Goal: Task Accomplishment & Management: Manage account settings

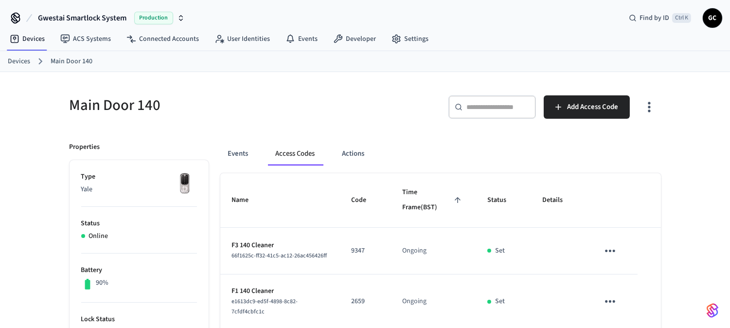
click at [18, 59] on link "Devices" at bounding box center [19, 61] width 22 height 10
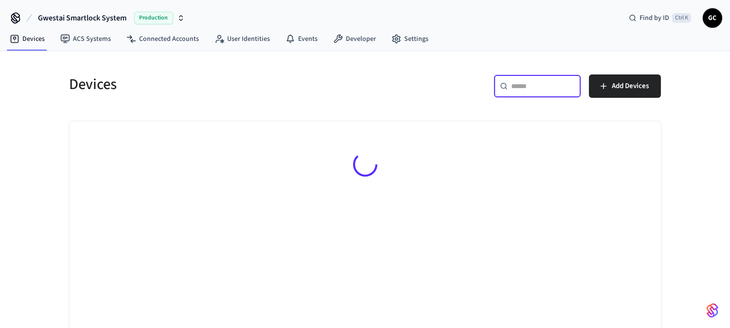
click at [541, 89] on input "text" at bounding box center [543, 86] width 63 height 10
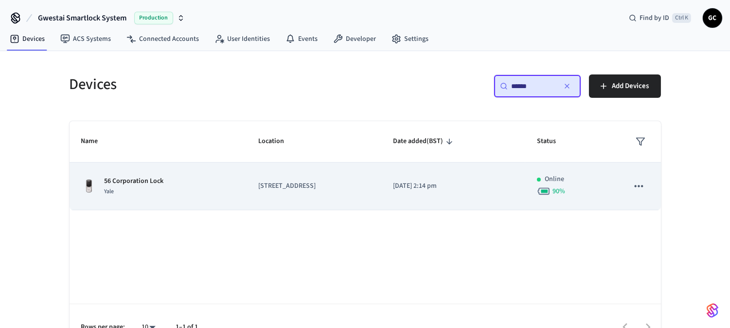
type input "******"
click at [145, 184] on p "56 Corporation Lock" at bounding box center [134, 181] width 59 height 10
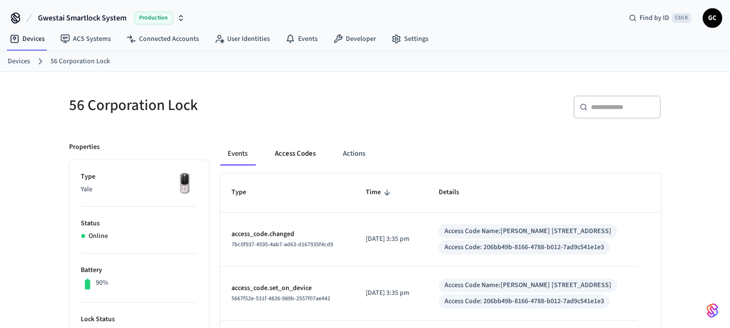
click at [296, 154] on button "Access Codes" at bounding box center [296, 153] width 56 height 23
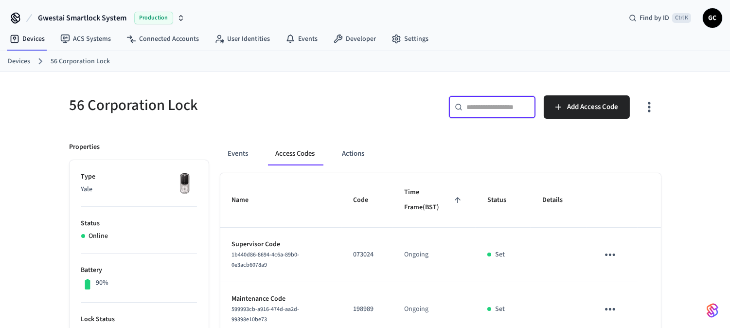
click at [485, 106] on input "text" at bounding box center [498, 107] width 63 height 10
click at [25, 59] on link "Devices" at bounding box center [19, 61] width 22 height 10
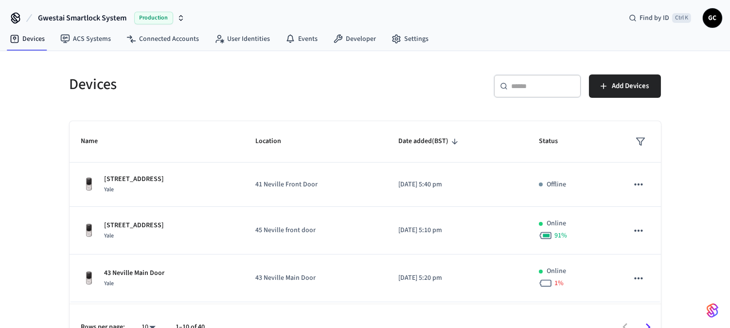
click at [517, 83] on input "text" at bounding box center [543, 86] width 63 height 10
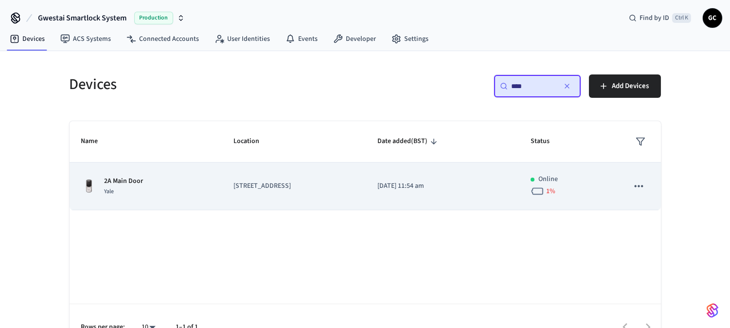
type input "****"
click at [125, 177] on p "2A Main Door" at bounding box center [124, 181] width 39 height 10
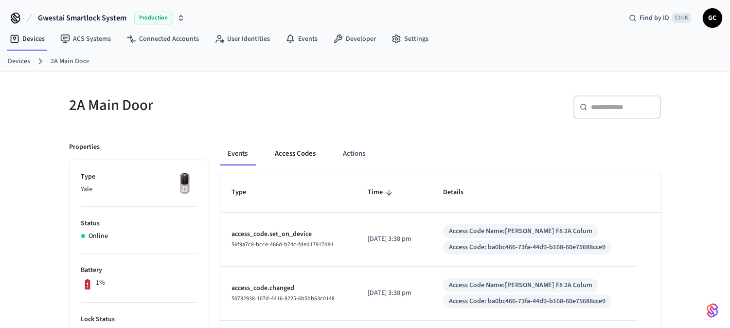
click at [299, 154] on button "Access Codes" at bounding box center [296, 153] width 56 height 23
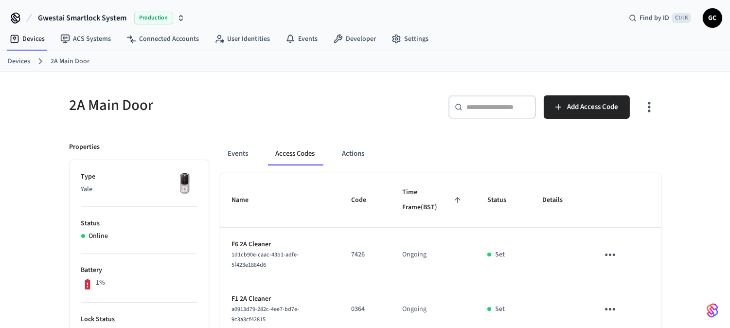
click at [16, 62] on link "Devices" at bounding box center [19, 61] width 22 height 10
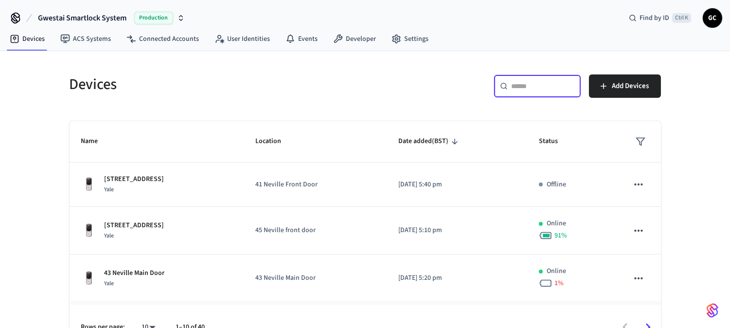
click at [529, 85] on input "text" at bounding box center [543, 86] width 63 height 10
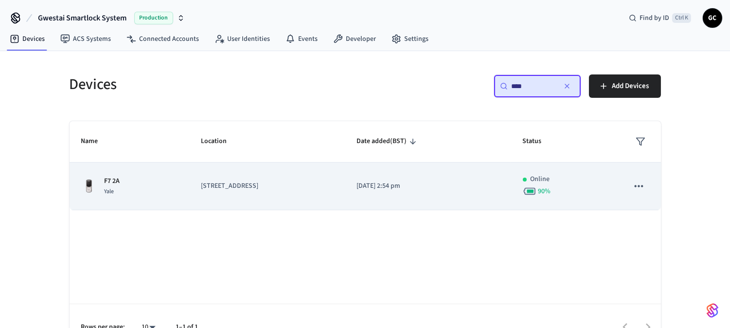
type input "****"
click at [212, 181] on td "[STREET_ADDRESS]" at bounding box center [267, 186] width 156 height 48
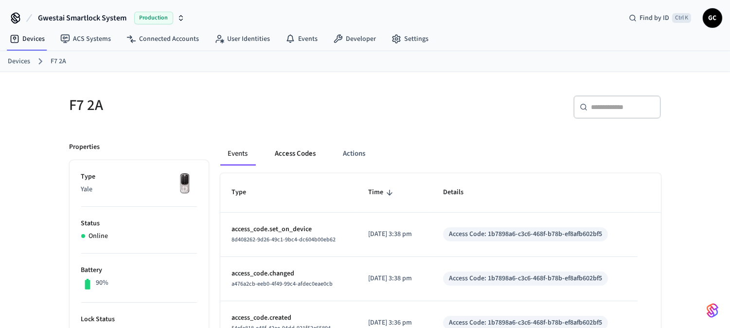
click at [290, 163] on button "Access Codes" at bounding box center [296, 153] width 56 height 23
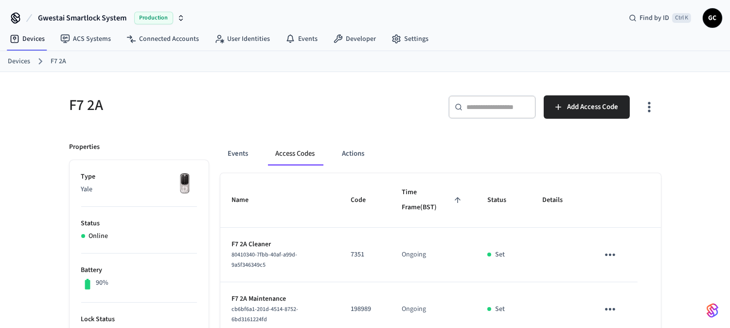
click at [297, 157] on button "Access Codes" at bounding box center [295, 153] width 55 height 23
click at [21, 61] on link "Devices" at bounding box center [19, 61] width 22 height 10
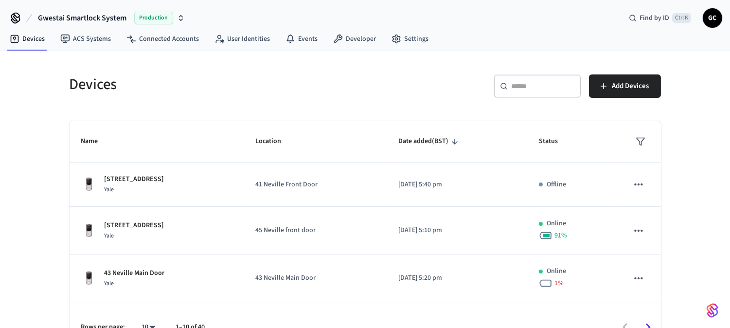
click at [552, 87] on input "text" at bounding box center [543, 86] width 63 height 10
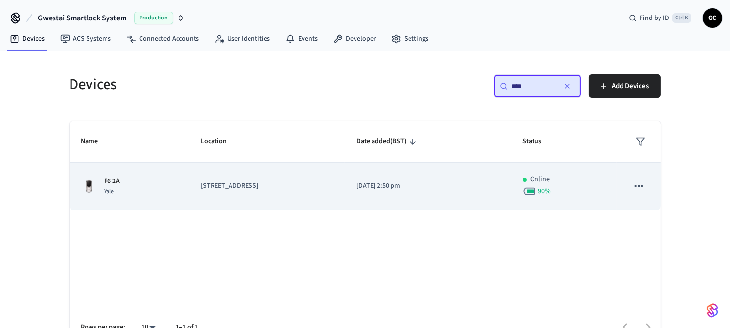
type input "****"
click at [232, 181] on p "[STREET_ADDRESS]" at bounding box center [267, 186] width 132 height 10
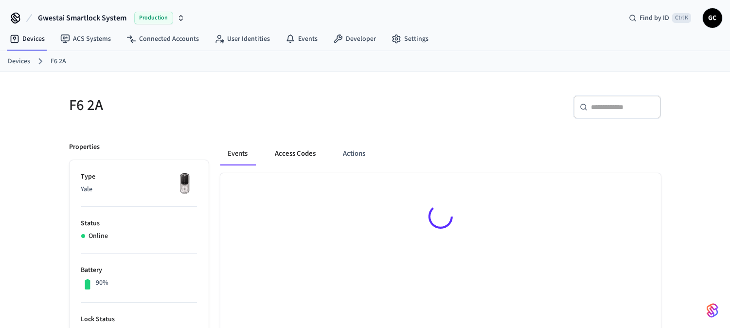
click at [290, 151] on button "Access Codes" at bounding box center [296, 153] width 56 height 23
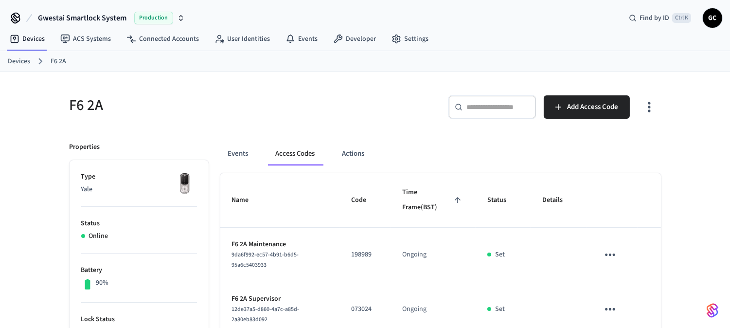
click at [501, 108] on input "text" at bounding box center [498, 107] width 63 height 10
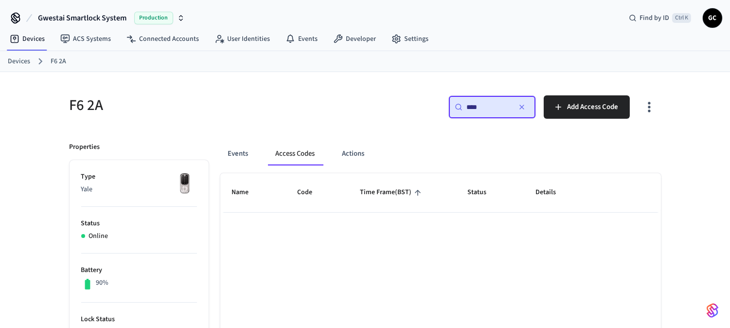
type input "****"
click at [26, 59] on link "Devices" at bounding box center [19, 61] width 22 height 10
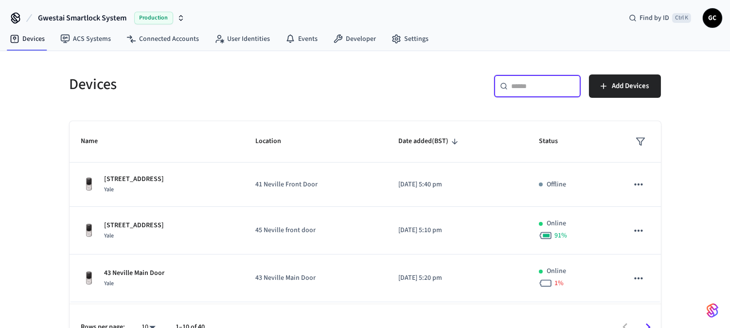
click at [543, 84] on input "text" at bounding box center [543, 86] width 63 height 10
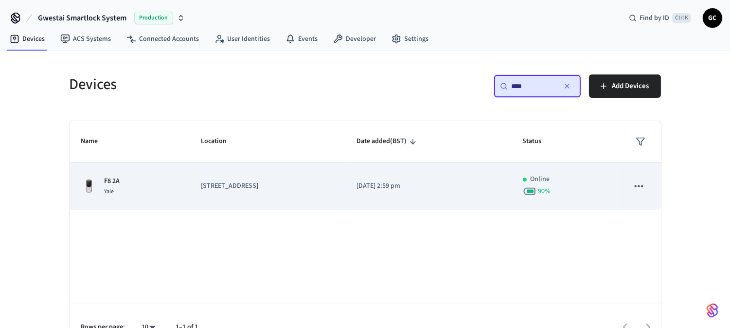
type input "****"
click at [106, 183] on p "F8 2A" at bounding box center [113, 181] width 16 height 10
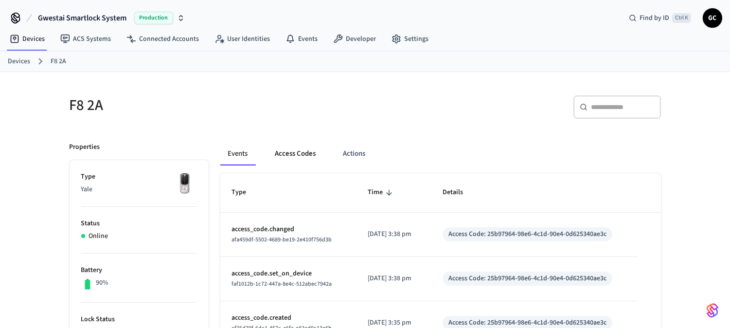
click at [289, 156] on button "Access Codes" at bounding box center [296, 153] width 56 height 23
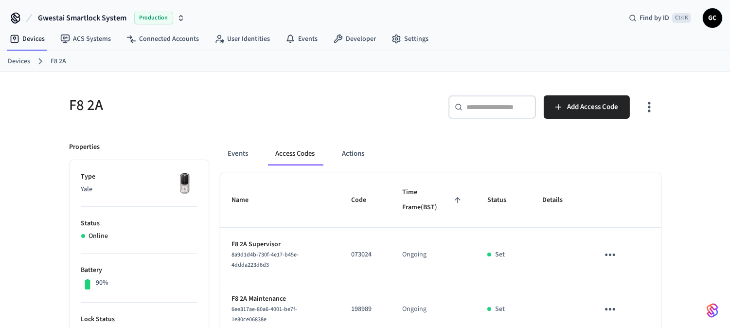
click at [25, 59] on link "Devices" at bounding box center [19, 61] width 22 height 10
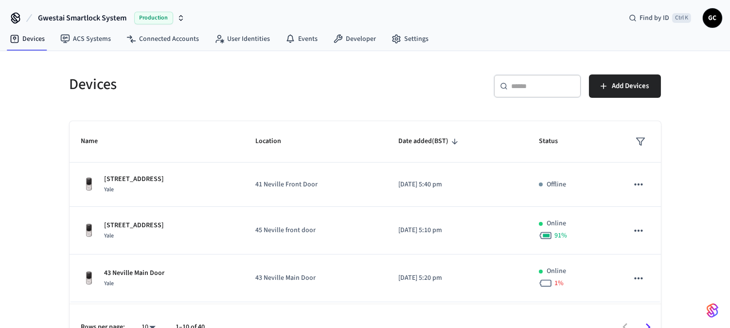
click at [532, 85] on input "text" at bounding box center [543, 86] width 63 height 10
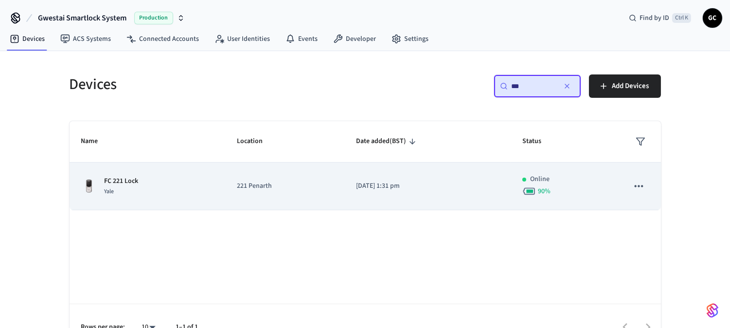
type input "**"
click at [249, 190] on p "221 Penarth" at bounding box center [285, 186] width 96 height 10
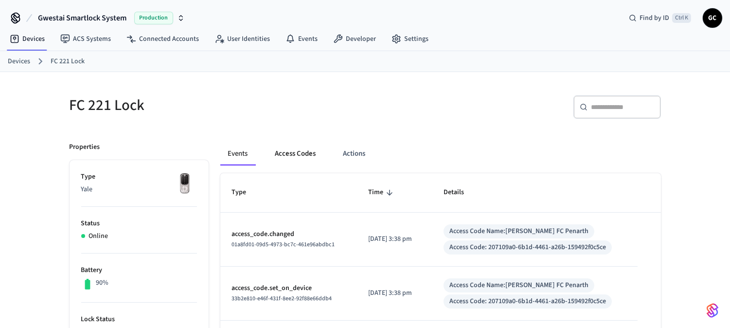
click at [298, 153] on button "Access Codes" at bounding box center [296, 153] width 56 height 23
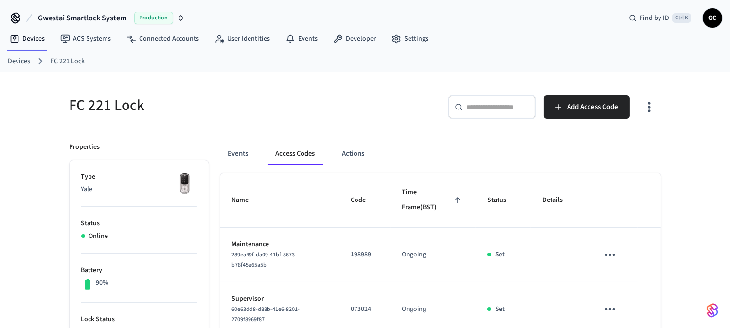
click at [16, 58] on link "Devices" at bounding box center [19, 61] width 22 height 10
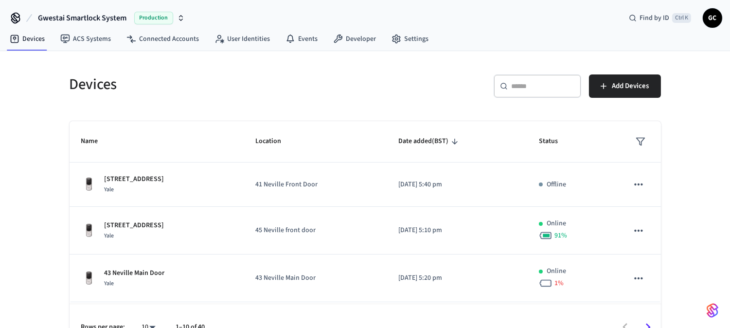
click at [523, 86] on input "text" at bounding box center [543, 86] width 63 height 10
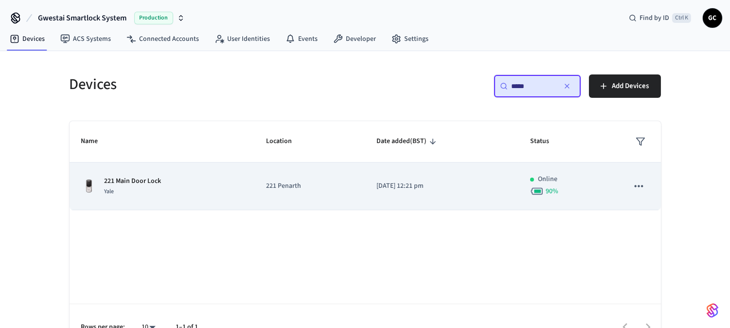
type input "*****"
click at [274, 187] on p "221 Penarth" at bounding box center [309, 186] width 87 height 10
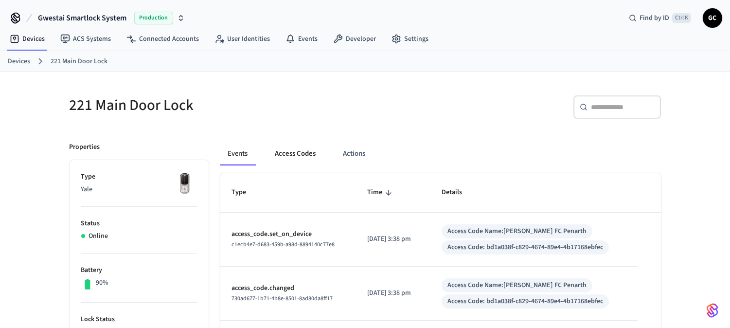
click at [307, 152] on button "Access Codes" at bounding box center [296, 153] width 56 height 23
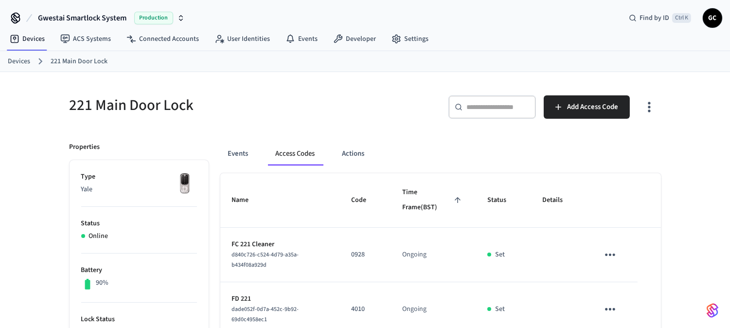
click at [15, 62] on link "Devices" at bounding box center [19, 61] width 22 height 10
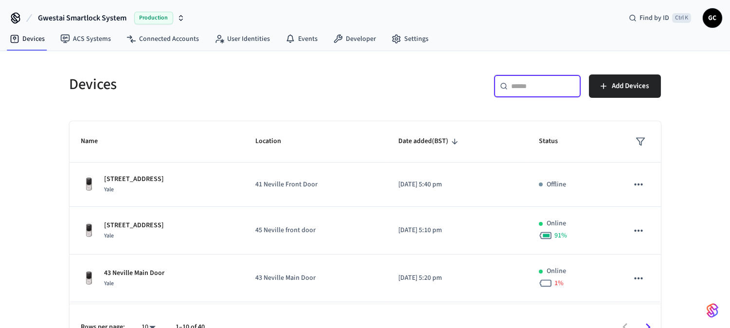
click at [540, 85] on input "text" at bounding box center [543, 86] width 63 height 10
click at [529, 75] on div "​ ​" at bounding box center [538, 85] width 88 height 23
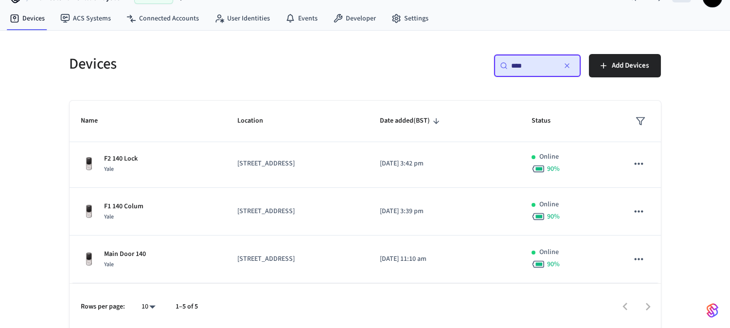
scroll to position [22, 0]
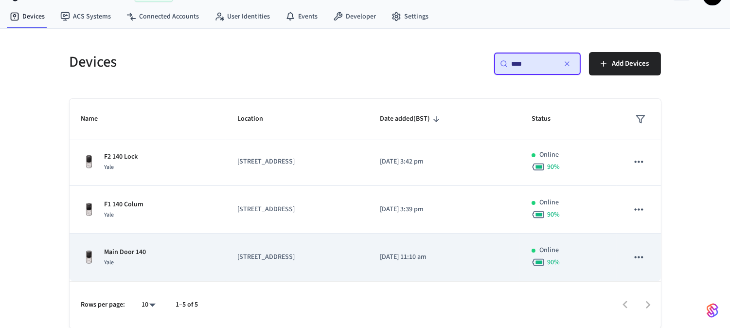
type input "***"
click at [130, 257] on div "Yale" at bounding box center [126, 262] width 42 height 10
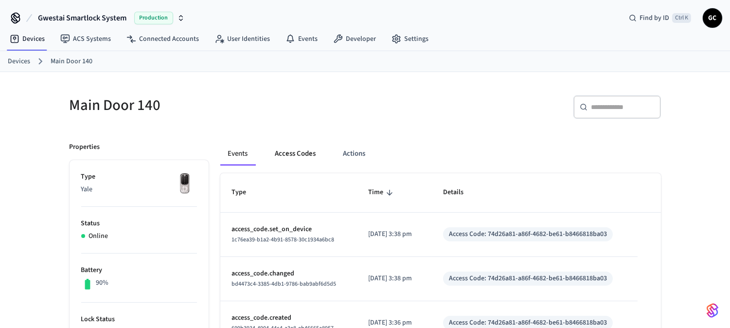
click at [291, 152] on button "Access Codes" at bounding box center [296, 153] width 56 height 23
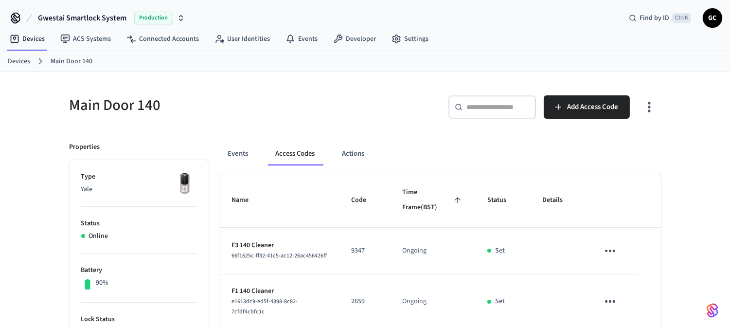
click at [24, 57] on link "Devices" at bounding box center [19, 61] width 22 height 10
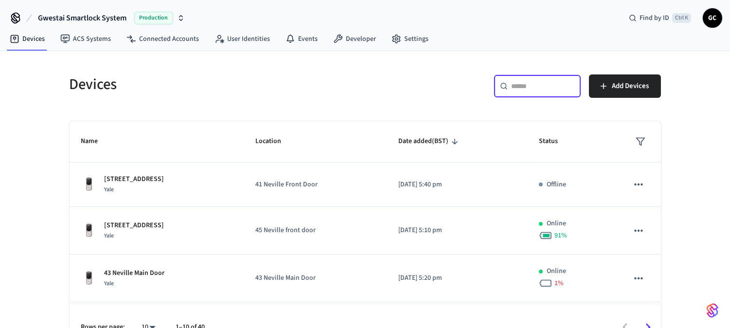
click at [546, 86] on input "text" at bounding box center [543, 86] width 63 height 10
click at [516, 90] on input "text" at bounding box center [543, 86] width 63 height 10
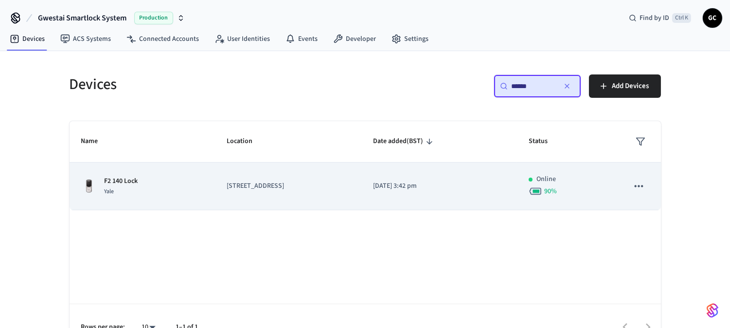
type input "******"
click at [266, 182] on p "[STREET_ADDRESS]" at bounding box center [288, 186] width 123 height 10
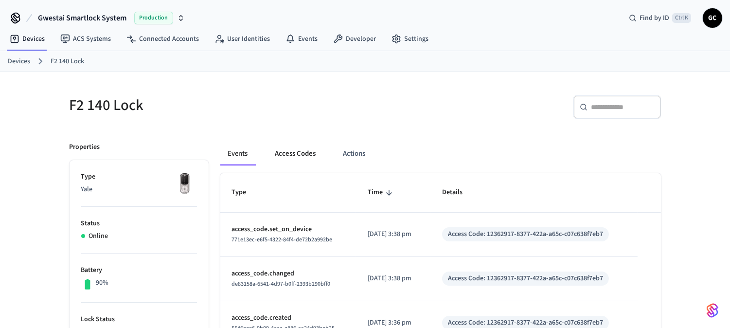
click at [288, 144] on button "Access Codes" at bounding box center [296, 153] width 56 height 23
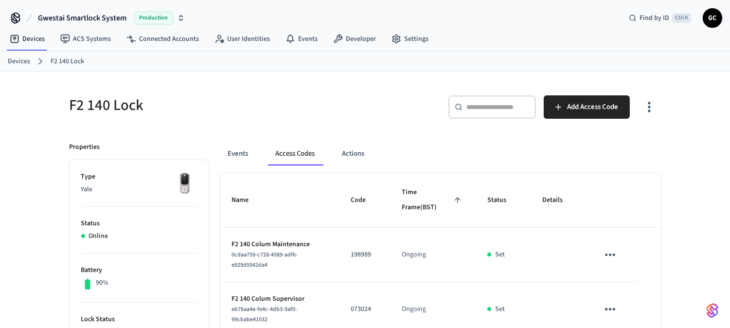
click at [289, 158] on button "Access Codes" at bounding box center [295, 153] width 55 height 23
click at [25, 61] on link "Devices" at bounding box center [19, 61] width 22 height 10
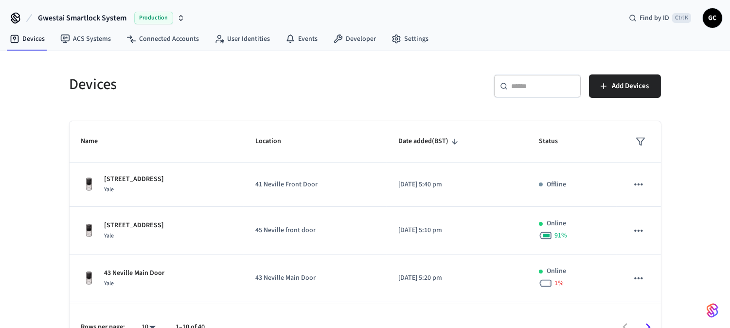
click at [510, 81] on div "​ ​" at bounding box center [538, 85] width 88 height 23
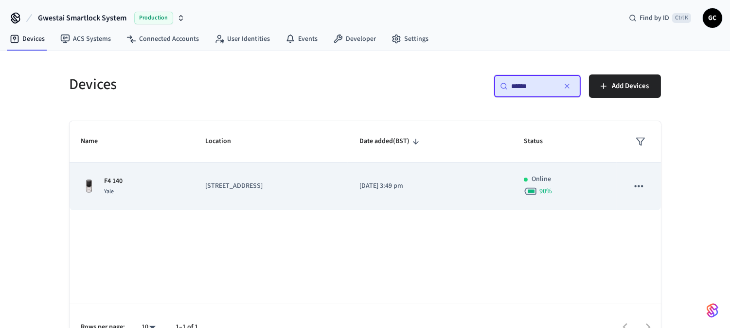
type input "******"
click at [108, 181] on p "F4 140" at bounding box center [114, 181] width 18 height 10
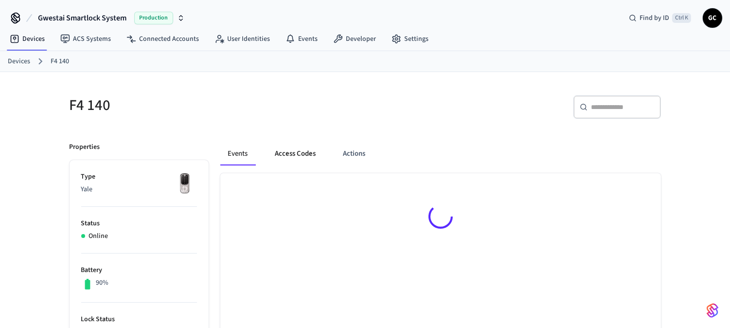
click at [295, 152] on button "Access Codes" at bounding box center [296, 153] width 56 height 23
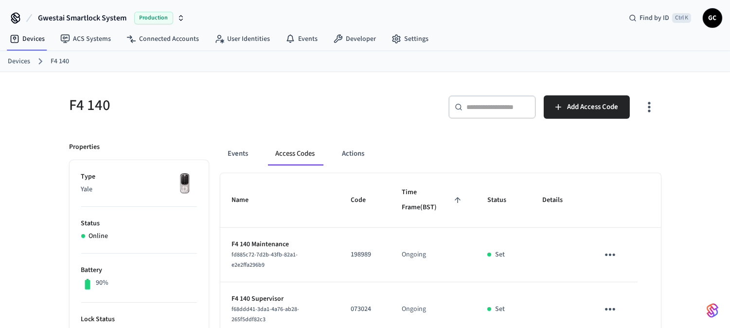
click at [23, 60] on link "Devices" at bounding box center [19, 61] width 22 height 10
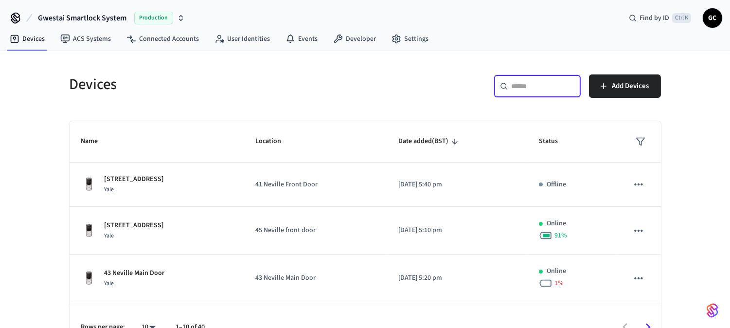
click at [524, 88] on input "text" at bounding box center [543, 86] width 63 height 10
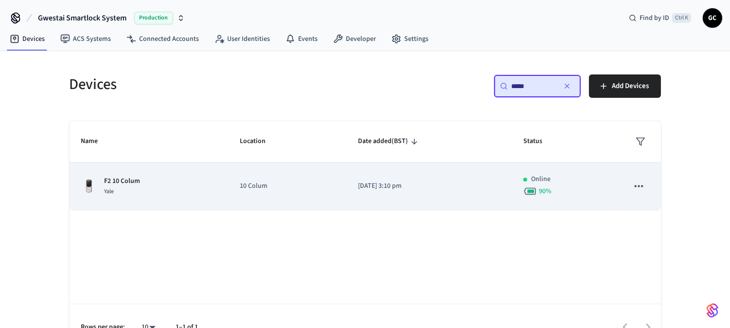
type input "*****"
click at [125, 185] on p "F2 10 Colum" at bounding box center [123, 181] width 36 height 10
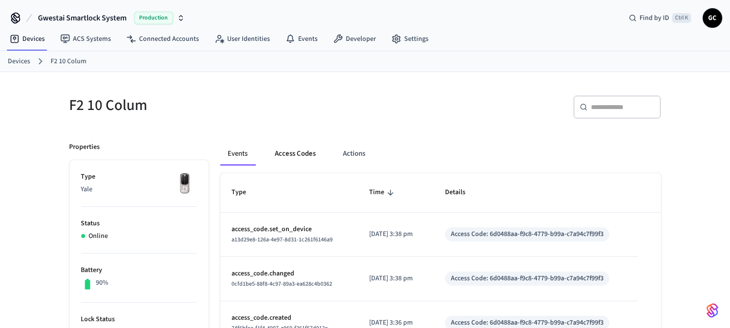
click at [291, 156] on button "Access Codes" at bounding box center [296, 153] width 56 height 23
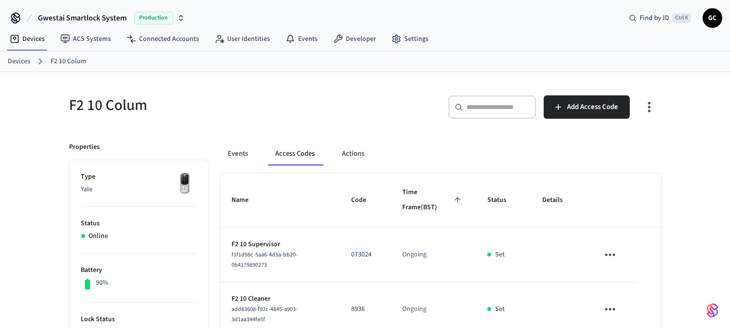
click at [24, 59] on link "Devices" at bounding box center [19, 61] width 22 height 10
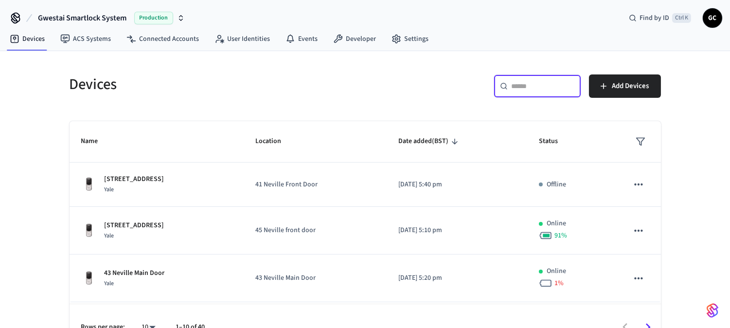
click at [537, 90] on input "text" at bounding box center [543, 86] width 63 height 10
click at [530, 88] on input "text" at bounding box center [543, 86] width 63 height 10
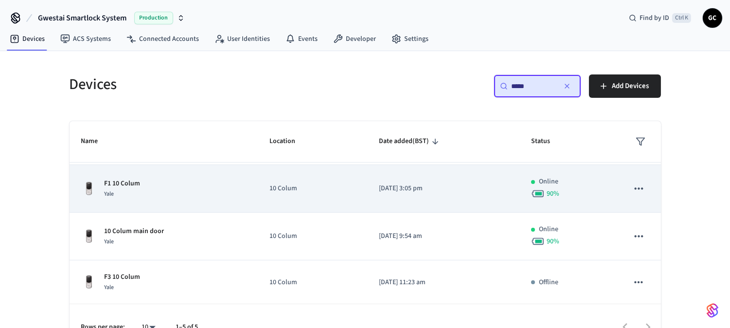
scroll to position [94, 0]
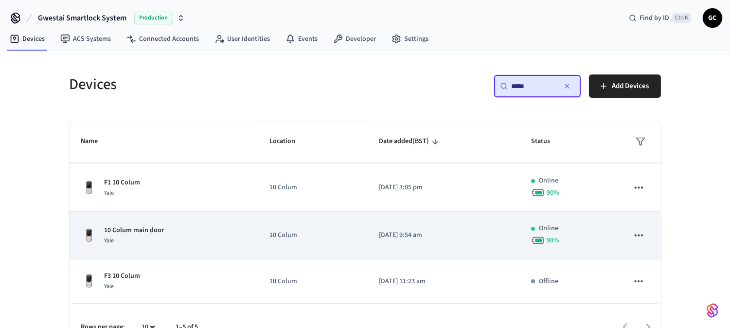
type input "*****"
click at [152, 231] on p "10 Colum main door" at bounding box center [135, 230] width 60 height 10
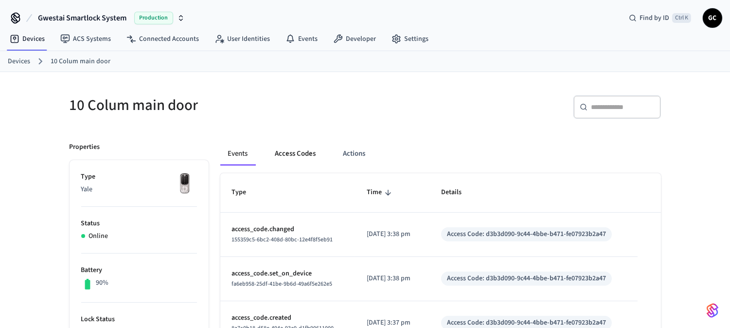
click at [291, 152] on button "Access Codes" at bounding box center [296, 153] width 56 height 23
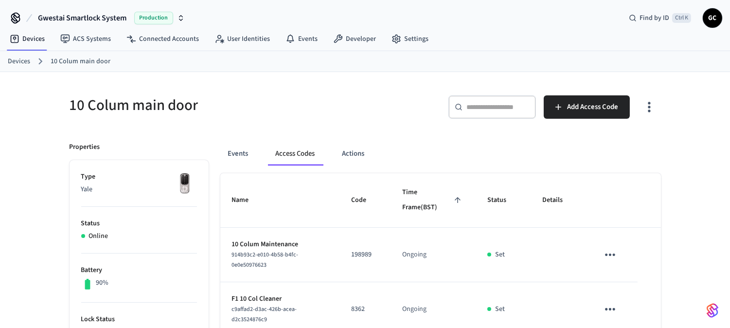
click at [24, 58] on link "Devices" at bounding box center [19, 61] width 22 height 10
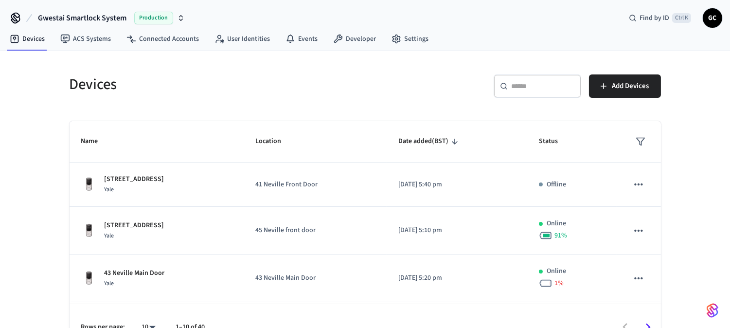
click at [538, 84] on input "text" at bounding box center [543, 86] width 63 height 10
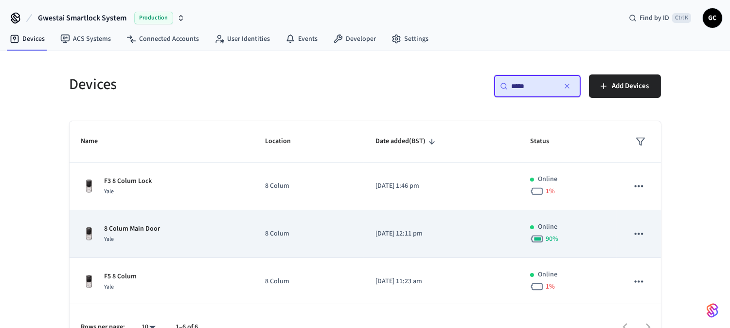
type input "*****"
click at [147, 230] on p "8 Colum Main Door" at bounding box center [133, 229] width 56 height 10
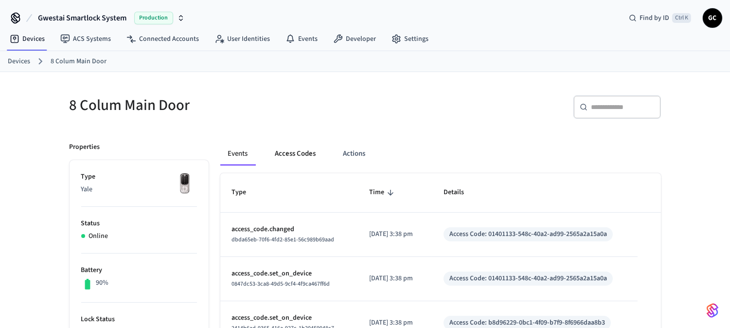
click at [303, 146] on button "Access Codes" at bounding box center [296, 153] width 56 height 23
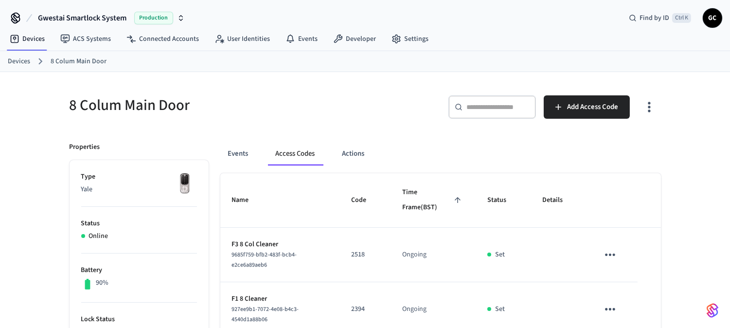
click at [14, 55] on ol "Devices 8 Colum Main Door" at bounding box center [369, 61] width 722 height 13
click at [20, 59] on link "Devices" at bounding box center [19, 61] width 22 height 10
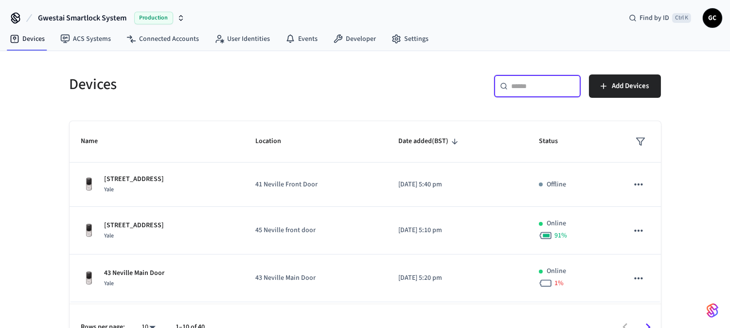
click at [534, 83] on input "text" at bounding box center [543, 86] width 63 height 10
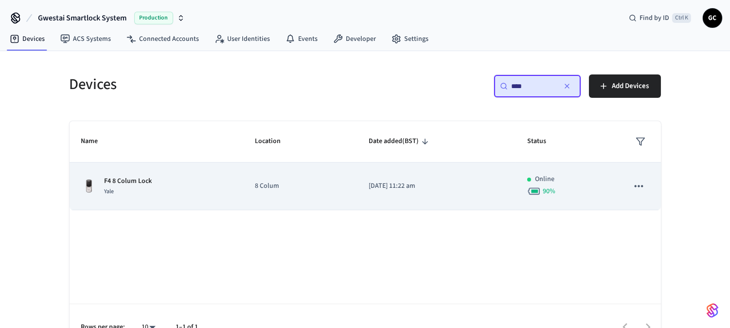
type input "****"
click at [140, 182] on p "F4 8 Colum Lock" at bounding box center [129, 181] width 48 height 10
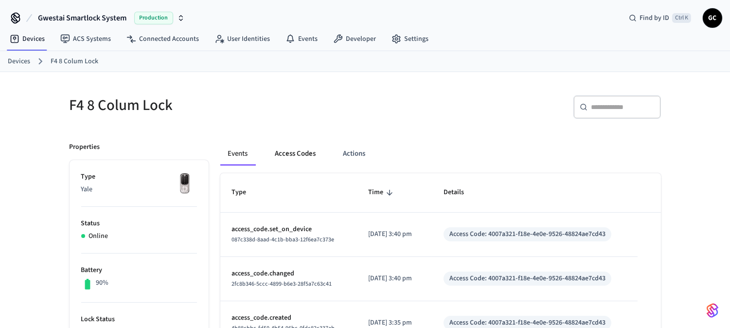
click at [285, 149] on button "Access Codes" at bounding box center [296, 153] width 56 height 23
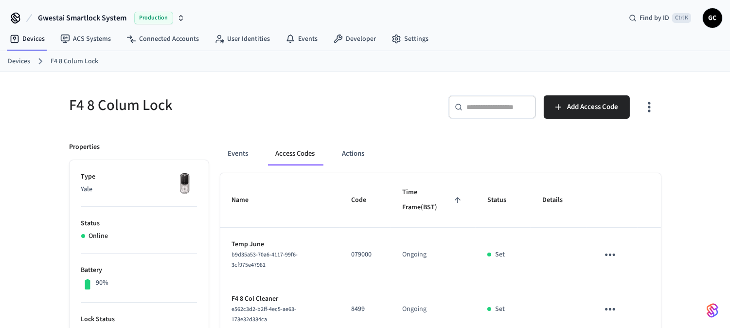
click at [25, 61] on link "Devices" at bounding box center [19, 61] width 22 height 10
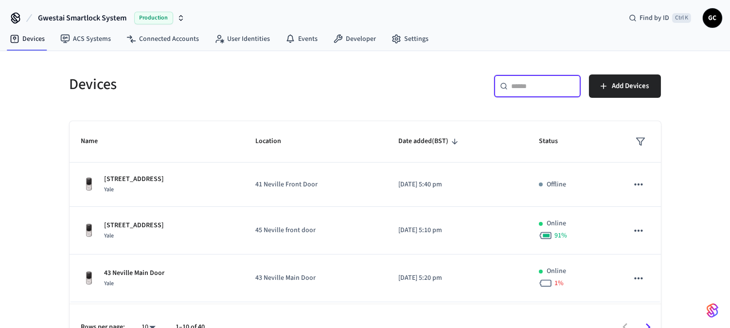
click at [521, 90] on input "text" at bounding box center [543, 86] width 63 height 10
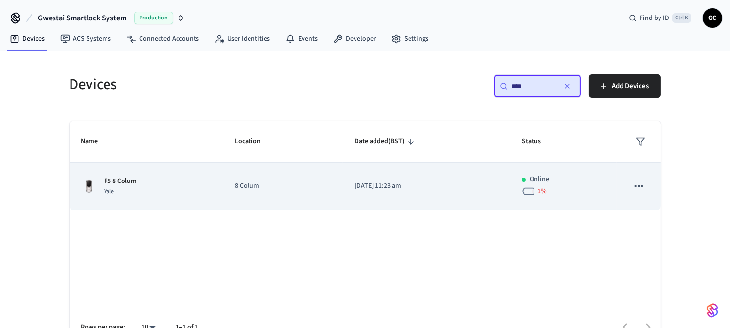
type input "****"
click at [254, 180] on td "8 Colum" at bounding box center [283, 186] width 120 height 48
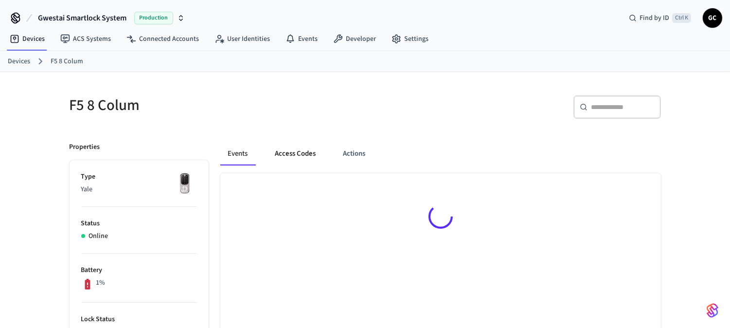
click at [297, 149] on button "Access Codes" at bounding box center [296, 153] width 56 height 23
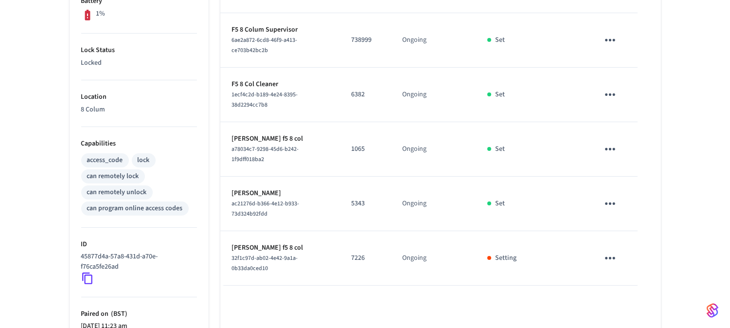
scroll to position [270, 0]
click at [612, 206] on icon "sticky table" at bounding box center [610, 203] width 15 height 15
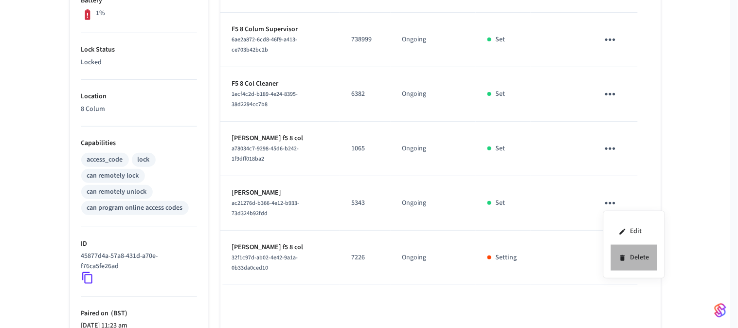
click at [629, 259] on li "Delete" at bounding box center [634, 258] width 46 height 26
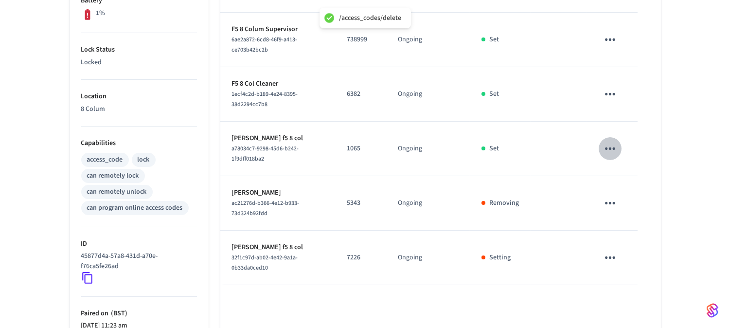
click at [610, 144] on icon "sticky table" at bounding box center [610, 148] width 15 height 15
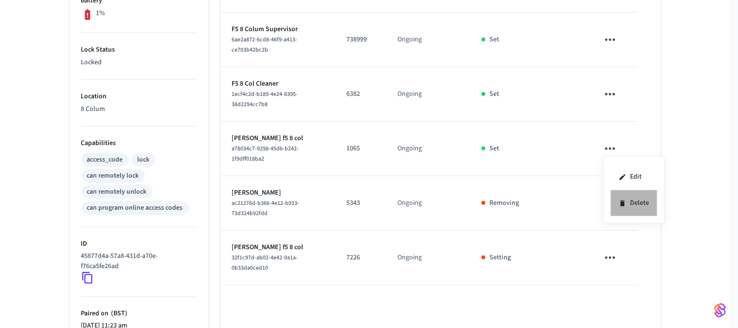
click at [633, 198] on li "Delete" at bounding box center [634, 203] width 46 height 26
